Goal: Task Accomplishment & Management: Manage account settings

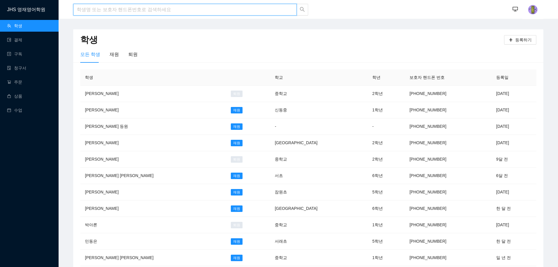
click at [129, 10] on input "search" at bounding box center [184, 10] width 223 height 12
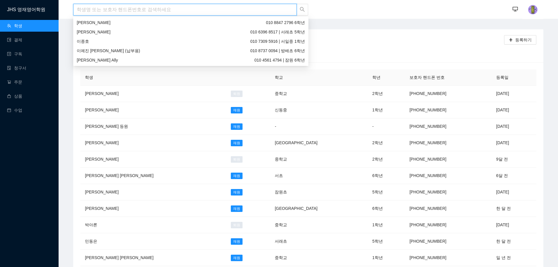
type input "s"
type input "d"
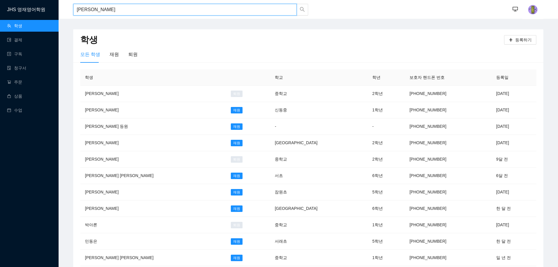
type input "[PERSON_NAME]"
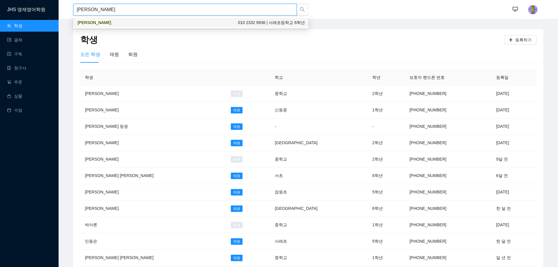
click at [135, 20] on div "[PERSON_NAME] 010 2332 9936 | 서래초등학교 6학년" at bounding box center [191, 22] width 228 height 6
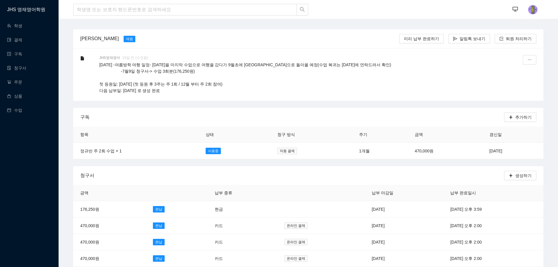
click at [265, 89] on p "[DATE] -여름방학 여행 일정- [DATE]을 마지막 수업으로 여행을 갔다가 9월초에 [GEOGRAPHIC_DATA]으로 돌아올 예정(수업…" at bounding box center [298, 78] width 399 height 32
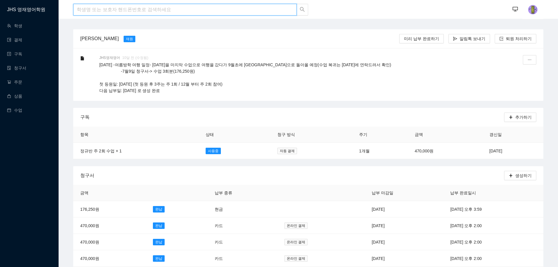
click at [95, 9] on input "search" at bounding box center [184, 10] width 223 height 12
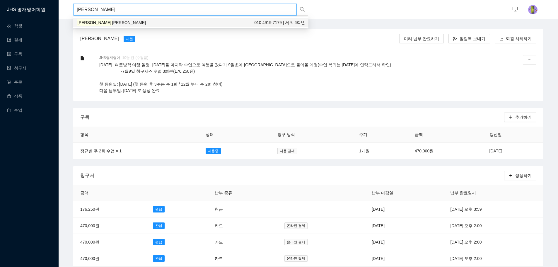
click at [112, 20] on span "[PERSON_NAME]" at bounding box center [129, 22] width 34 height 5
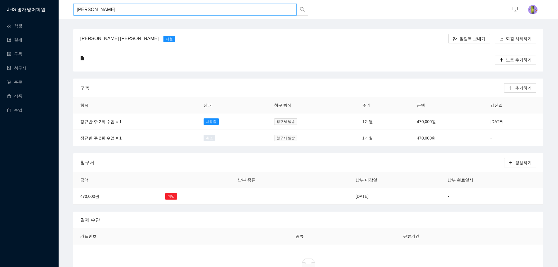
type input "[PERSON_NAME]"
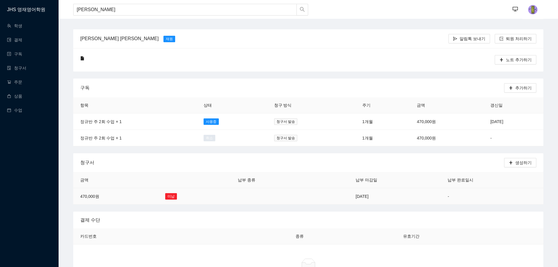
click at [349, 195] on td "[DATE]" at bounding box center [395, 196] width 92 height 16
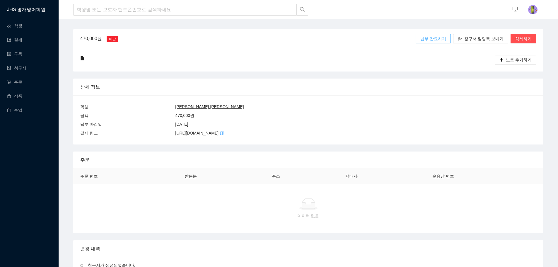
click at [441, 39] on span "납부 완료하기" at bounding box center [433, 38] width 26 height 6
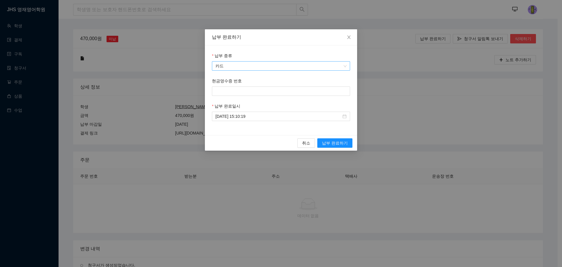
click at [274, 67] on span "카드" at bounding box center [281, 66] width 131 height 9
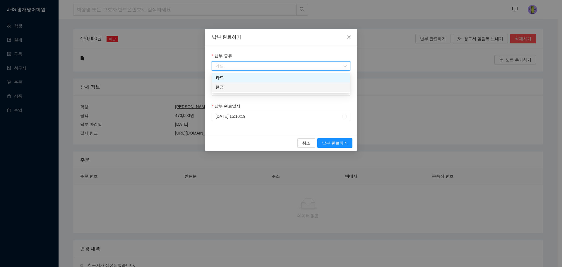
click at [270, 89] on div "현금" at bounding box center [281, 87] width 131 height 6
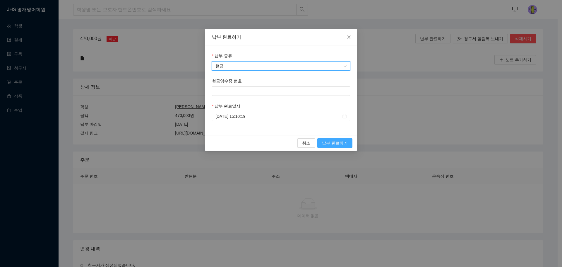
click at [334, 141] on span "납부 완료하기" at bounding box center [335, 143] width 26 height 6
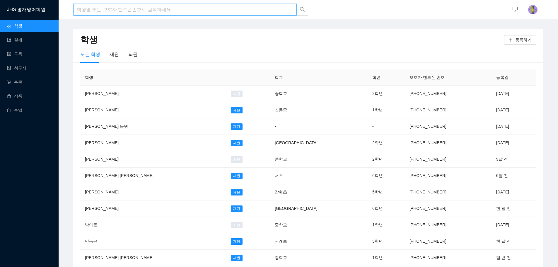
click at [99, 8] on input "search" at bounding box center [184, 10] width 223 height 12
type input "[PERSON_NAME]"
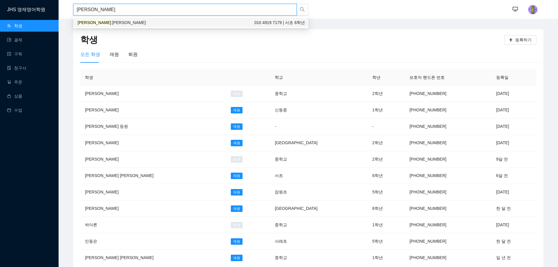
click at [95, 18] on div "이서현 Olivia 010 4919 7179 | 서초 6학년" at bounding box center [190, 22] width 235 height 9
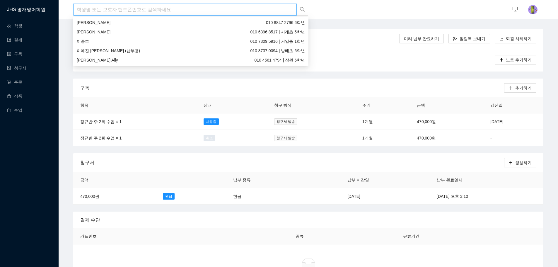
click at [134, 11] on input "search" at bounding box center [184, 10] width 223 height 12
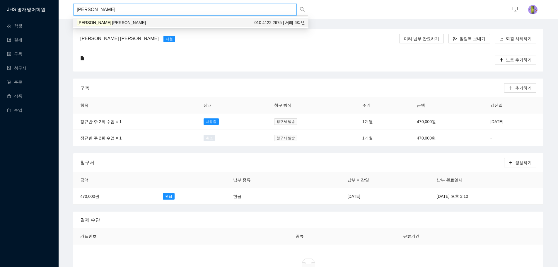
click at [128, 25] on div "이효연 Lydia 010 4122 2675 | 서래 6학년" at bounding box center [191, 22] width 228 height 6
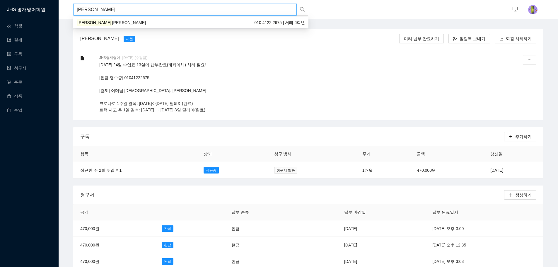
drag, startPoint x: 129, startPoint y: 7, endPoint x: 0, endPoint y: 15, distance: 128.8
click at [108, 22] on div "최수현 Bella 010 8923 8533 | 세화여자중학교 3학년" at bounding box center [191, 22] width 228 height 6
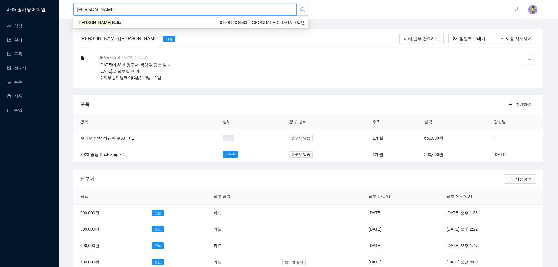
drag, startPoint x: 112, startPoint y: 9, endPoint x: 0, endPoint y: 13, distance: 111.6
click at [112, 20] on span "Caroline" at bounding box center [129, 22] width 34 height 5
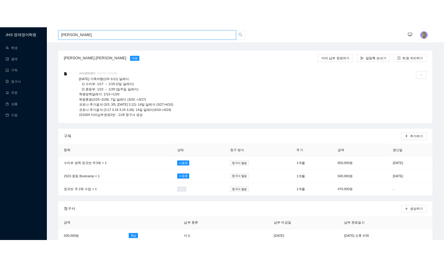
scroll to position [29, 0]
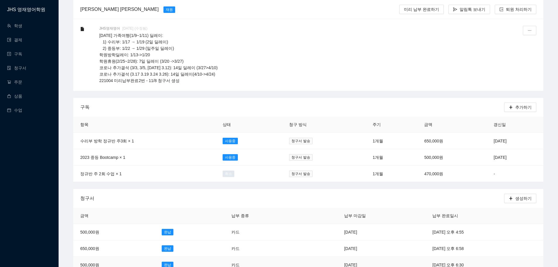
type input "최영은"
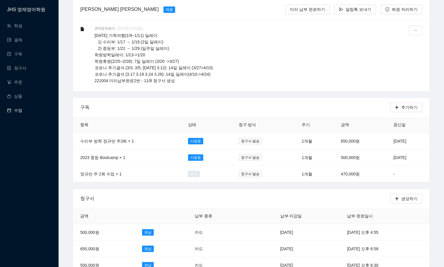
click at [21, 112] on link "수업" at bounding box center [14, 110] width 15 height 5
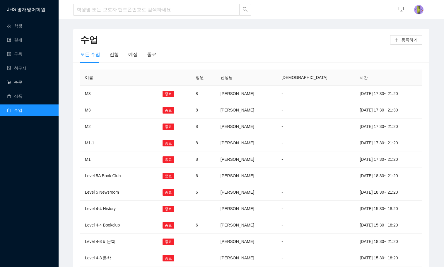
click at [17, 80] on link "주문" at bounding box center [14, 82] width 15 height 5
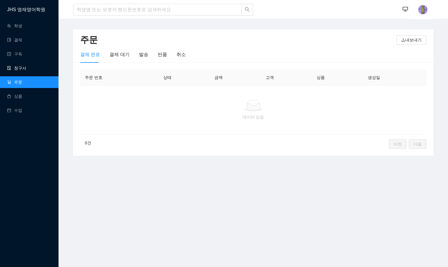
click at [26, 70] on link "청구서" at bounding box center [16, 68] width 19 height 5
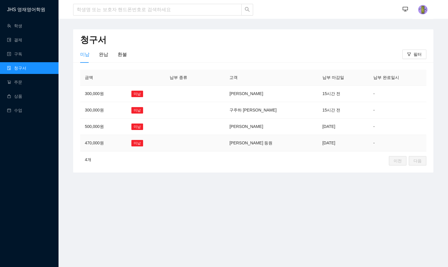
click at [260, 140] on td "[PERSON_NAME] 등원" at bounding box center [271, 143] width 93 height 16
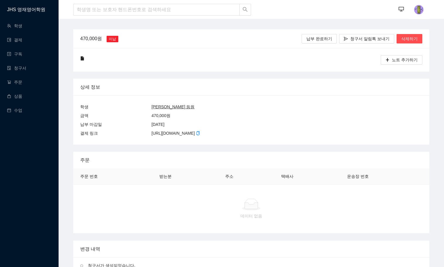
click at [158, 107] on u "[PERSON_NAME] 등원" at bounding box center [172, 106] width 43 height 5
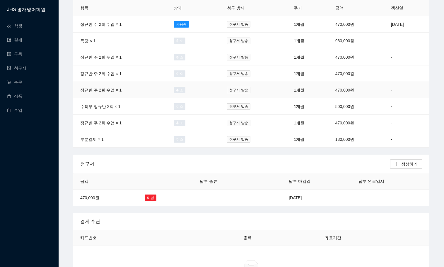
scroll to position [117, 0]
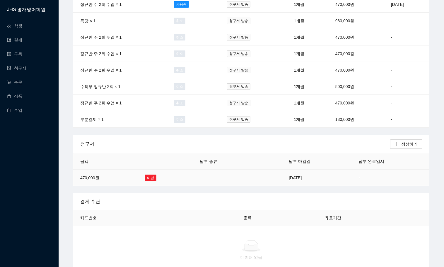
click at [294, 175] on td "2025년 8월 27일" at bounding box center [317, 177] width 70 height 16
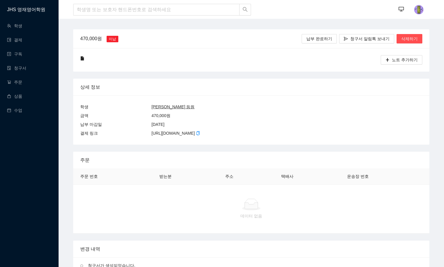
click at [163, 88] on div "상세 정보" at bounding box center [251, 86] width 342 height 17
click at [21, 68] on link "청구서" at bounding box center [16, 68] width 19 height 5
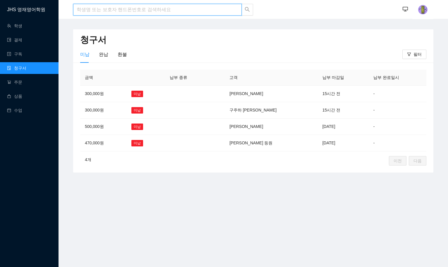
click at [100, 10] on input "search" at bounding box center [157, 10] width 169 height 12
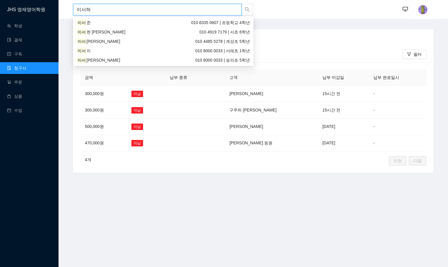
type input "[PERSON_NAME]"
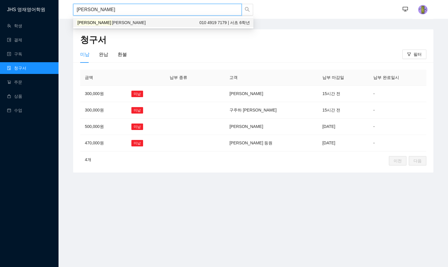
click at [112, 21] on span "[PERSON_NAME]" at bounding box center [129, 22] width 34 height 5
